Goal: Task Accomplishment & Management: Use online tool/utility

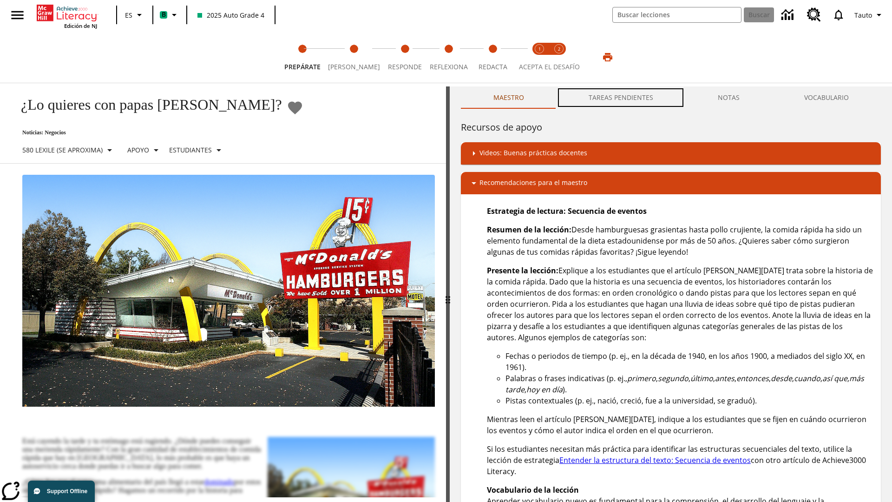
click at [621, 98] on button "TAREAS PENDIENTES" at bounding box center [620, 97] width 129 height 22
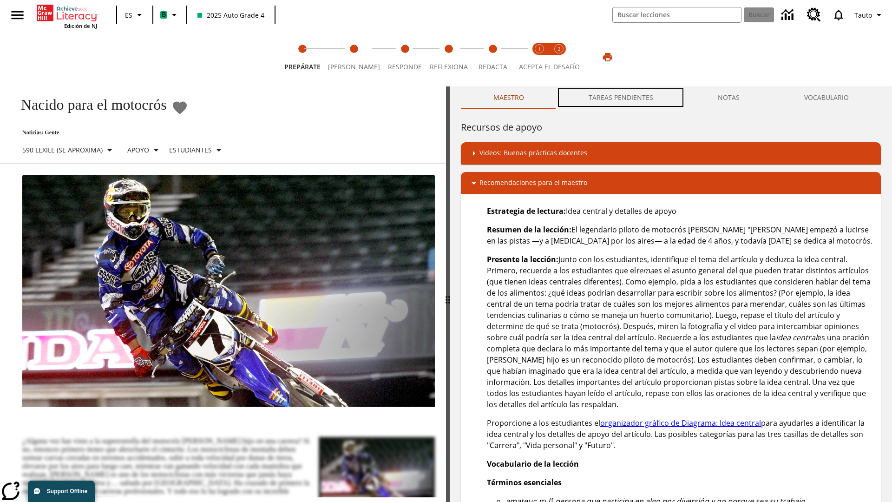
click at [621, 98] on button "TAREAS PENDIENTES" at bounding box center [620, 97] width 129 height 22
